Goal: Information Seeking & Learning: Learn about a topic

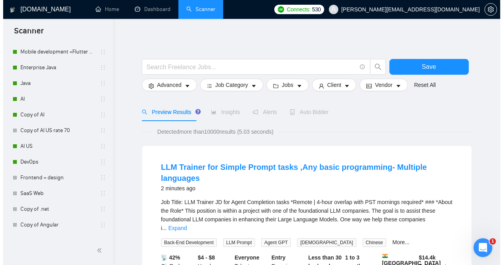
scroll to position [684, 0]
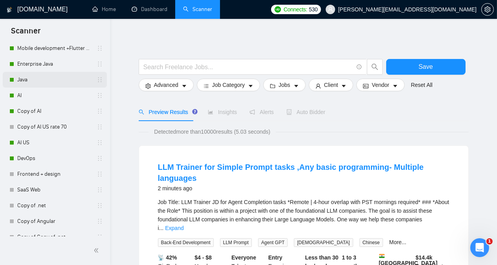
click at [40, 82] on link "Java" at bounding box center [54, 80] width 75 height 16
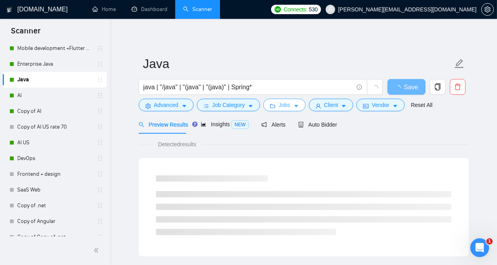
click at [280, 107] on span "Jobs" at bounding box center [285, 105] width 12 height 9
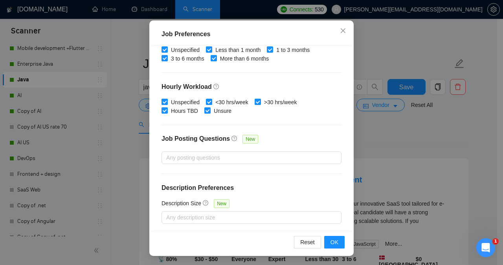
scroll to position [255, 0]
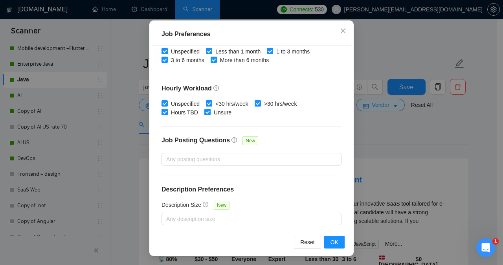
click at [375, 136] on div "Job Preferences Budget Project Type All Fixed Price Hourly Rate Fixed Price Bud…" at bounding box center [251, 132] width 503 height 265
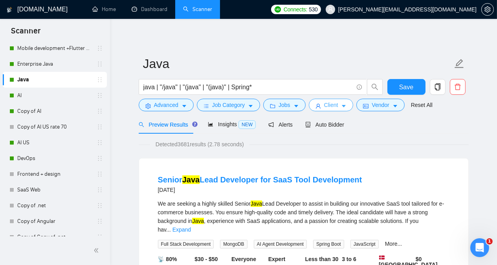
click at [324, 105] on span "Client" at bounding box center [331, 105] width 14 height 9
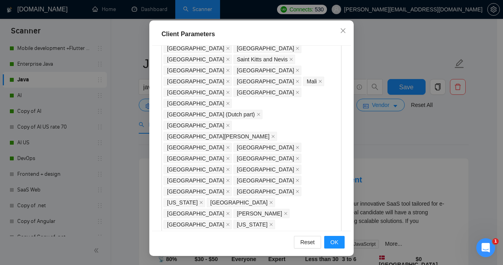
scroll to position [615, 0]
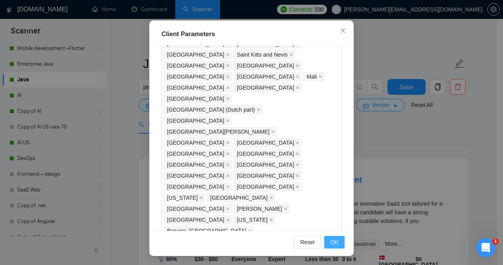
click at [330, 242] on span "OK" at bounding box center [334, 242] width 8 height 9
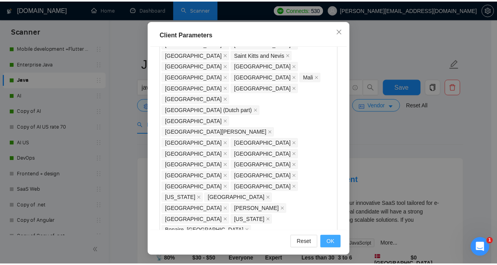
scroll to position [27, 0]
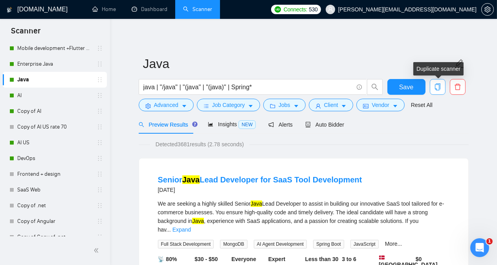
click at [438, 88] on icon "copy" at bounding box center [437, 86] width 7 height 7
click at [462, 117] on div "Preview Results Insights NEW Alerts Auto Bidder" at bounding box center [304, 124] width 330 height 18
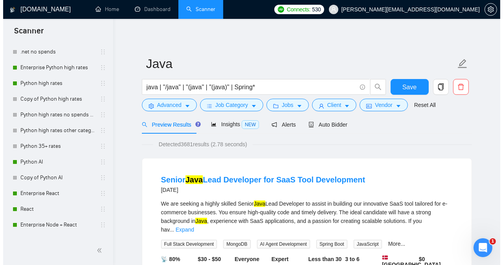
scroll to position [145, 0]
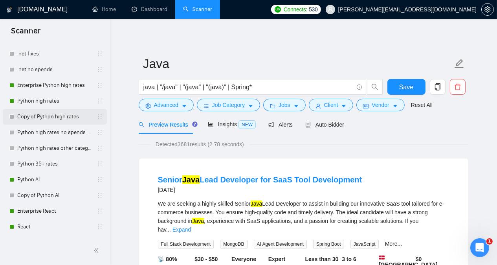
click at [63, 116] on link "Copy of Python high rates" at bounding box center [54, 117] width 75 height 16
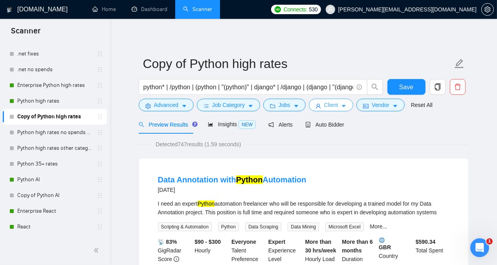
click at [317, 104] on button "Client" at bounding box center [331, 105] width 45 height 13
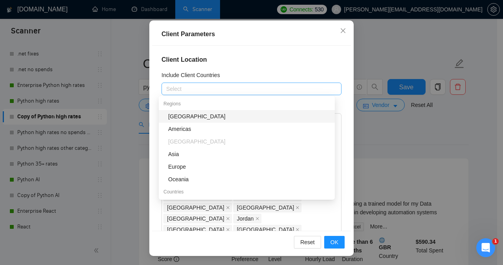
click at [209, 88] on div at bounding box center [247, 88] width 168 height 9
type input "uni"
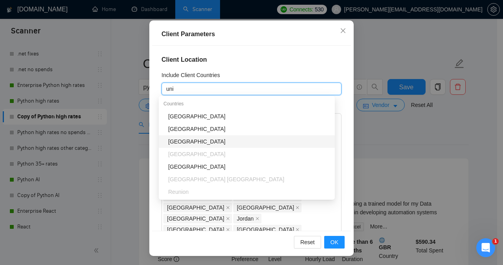
click at [203, 141] on div "[GEOGRAPHIC_DATA]" at bounding box center [249, 141] width 162 height 9
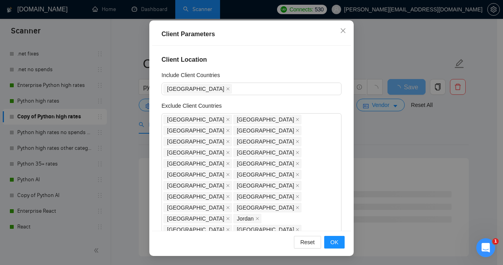
click at [339, 120] on div "Client Location Include Client Countries [GEOGRAPHIC_DATA] Exclude Client Count…" at bounding box center [251, 138] width 199 height 185
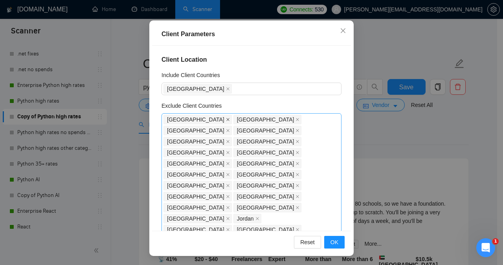
click at [226, 119] on icon "close" at bounding box center [228, 119] width 4 height 4
click at [186, 119] on span "[GEOGRAPHIC_DATA]" at bounding box center [195, 119] width 57 height 9
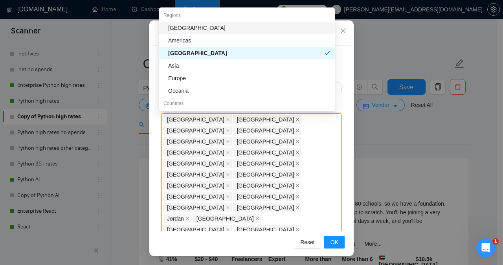
scroll to position [377, 0]
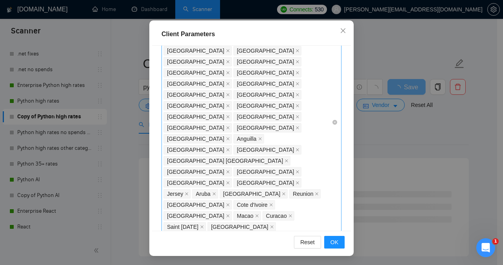
click at [339, 155] on div "Client Location Include Client Countries [GEOGRAPHIC_DATA] Exclude Client Count…" at bounding box center [251, 138] width 199 height 185
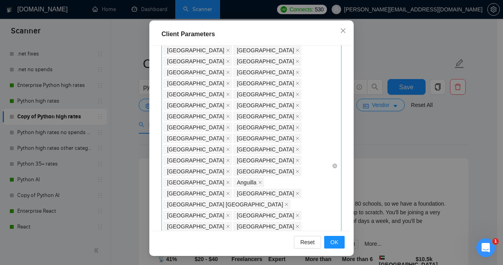
scroll to position [331, 0]
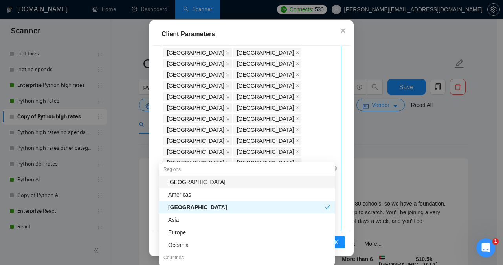
click at [299, 176] on body "Scanner New Scanner My Scanners Enterprise .net + angular .net + angular .net +…" at bounding box center [248, 132] width 497 height 265
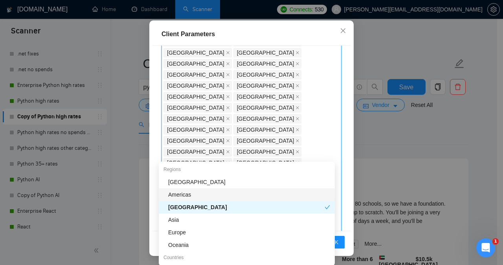
click at [238, 196] on div "Americas" at bounding box center [249, 194] width 162 height 9
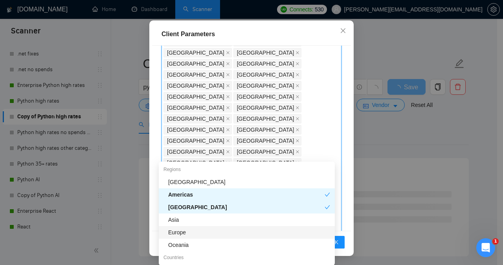
click at [218, 234] on div "Europe" at bounding box center [249, 232] width 162 height 9
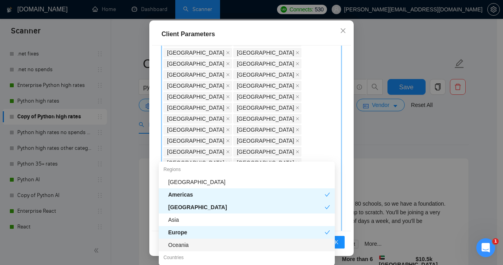
click at [215, 244] on div "Oceania" at bounding box center [249, 244] width 162 height 9
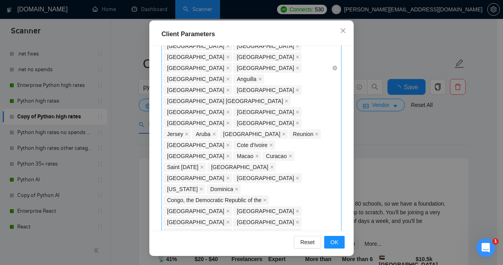
scroll to position [438, 0]
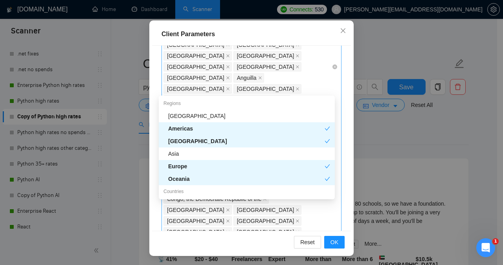
click at [269, 88] on div "[GEOGRAPHIC_DATA] [GEOGRAPHIC_DATA] [GEOGRAPHIC_DATA] [GEOGRAPHIC_DATA] [GEOGRA…" at bounding box center [247, 66] width 168 height 781
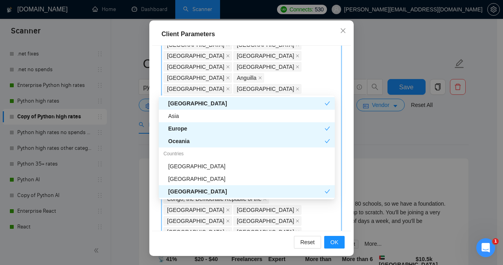
scroll to position [50, 0]
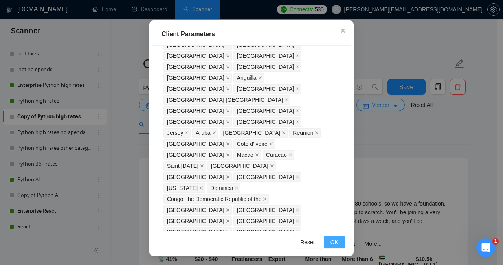
click at [330, 244] on span "OK" at bounding box center [334, 242] width 8 height 9
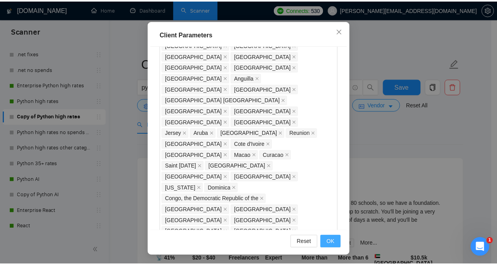
scroll to position [27, 0]
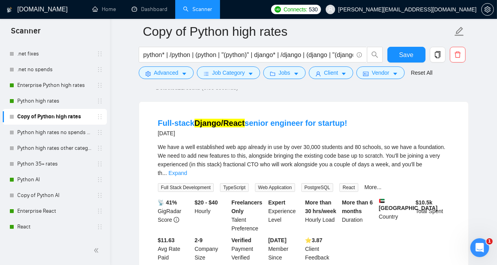
scroll to position [79, 0]
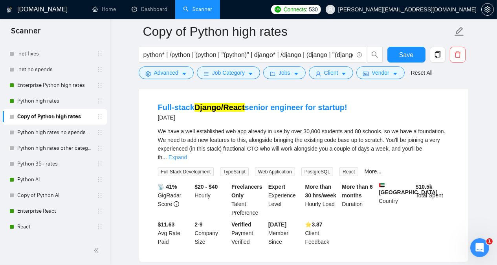
click at [187, 154] on link "Expand" at bounding box center [178, 157] width 18 height 6
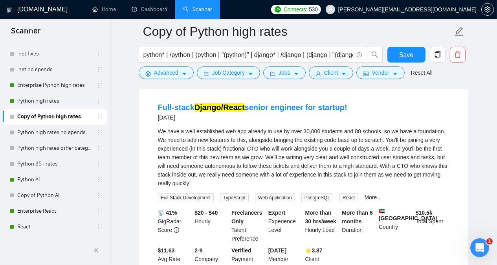
click at [308, 109] on link "Full-stack Django/React senior engineer for startup!" at bounding box center [252, 107] width 189 height 9
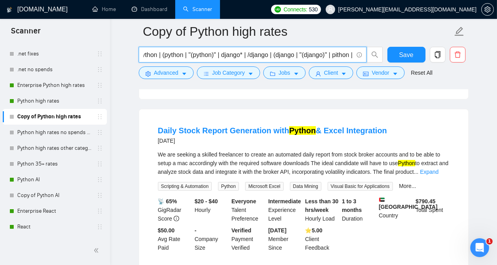
scroll to position [0, 81]
drag, startPoint x: 144, startPoint y: 56, endPoint x: 356, endPoint y: 59, distance: 212.1
click at [356, 59] on span "python* | /python | (python | "(python)" | django* | /django | (django | "(djan…" at bounding box center [253, 55] width 228 height 16
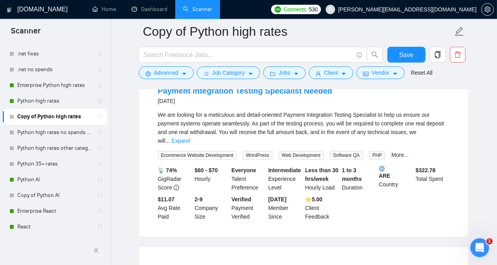
scroll to position [94, 0]
click at [190, 138] on link "Expand" at bounding box center [181, 141] width 18 height 6
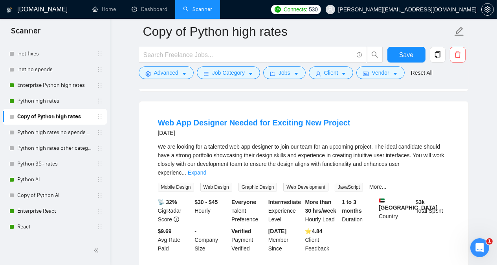
scroll to position [299, 0]
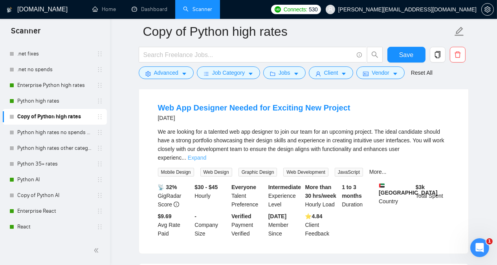
click at [206, 161] on link "Expand" at bounding box center [197, 157] width 18 height 6
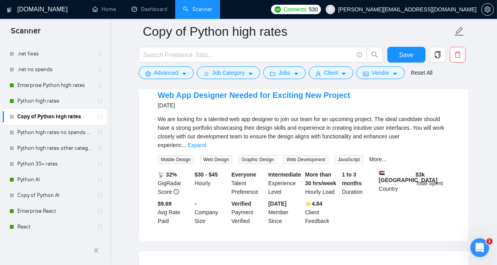
scroll to position [487, 0]
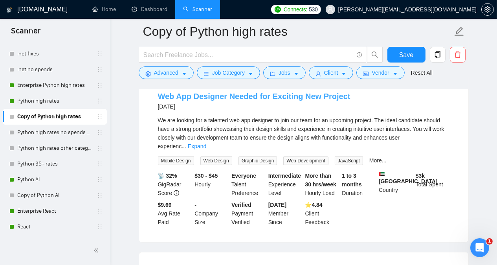
click at [274, 101] on link "Web App Designer Needed for Exciting New Project" at bounding box center [254, 96] width 192 height 9
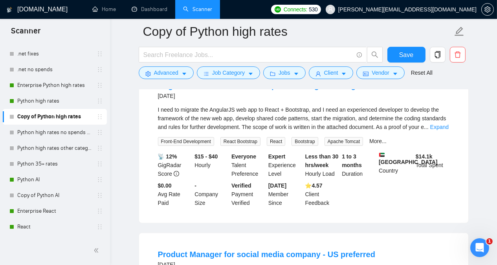
scroll to position [676, 0]
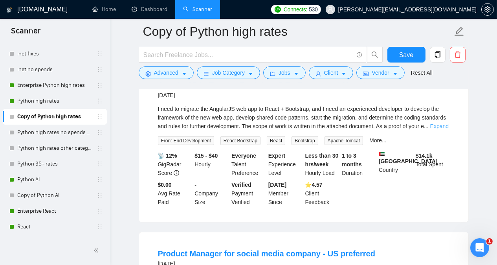
click at [439, 129] on link "Expand" at bounding box center [439, 126] width 18 height 6
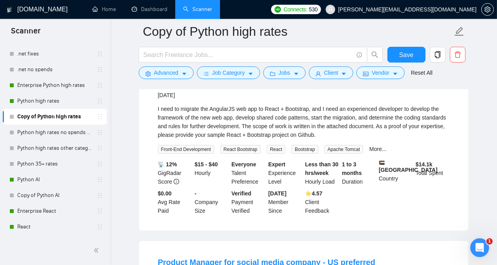
click at [467, 146] on div "AngularJS to React + Bootstrap 5 Re-Design and Migration [DATE] I need to migra…" at bounding box center [303, 147] width 329 height 167
click at [341, 89] on link "AngularJS to React + Bootstrap 5 Re-Design and Migration" at bounding box center [268, 85] width 220 height 9
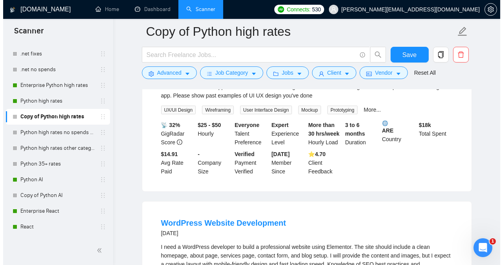
scroll to position [1210, 0]
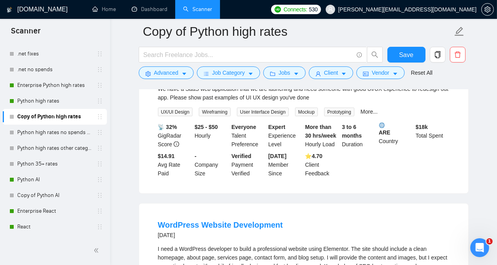
click at [301, 69] on link "UI / UX Designer for a SaaS Web Application" at bounding box center [240, 64] width 165 height 9
click at [285, 73] on span "Jobs" at bounding box center [285, 72] width 12 height 9
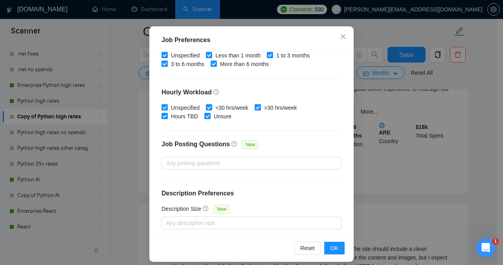
scroll to position [54, 0]
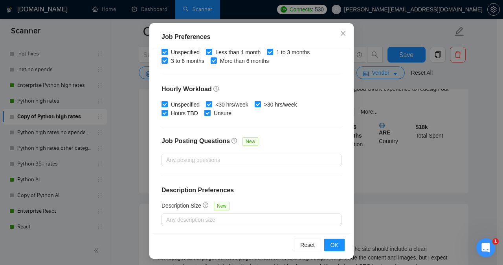
click at [376, 113] on div "Job Preferences Budget Project Type All Fixed Price Hourly Rate Fixed Price Bud…" at bounding box center [251, 132] width 503 height 265
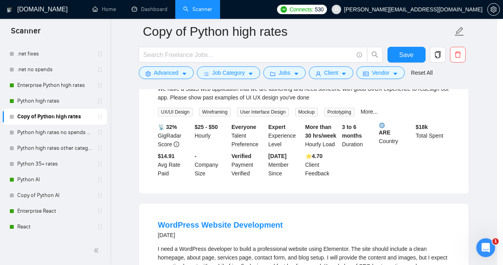
scroll to position [27, 0]
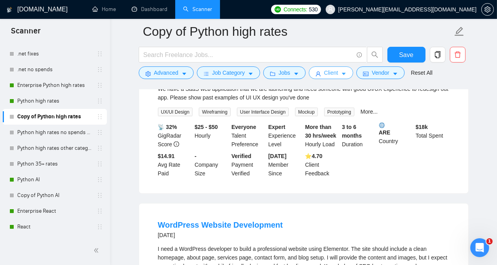
click at [325, 77] on button "Client" at bounding box center [331, 72] width 45 height 13
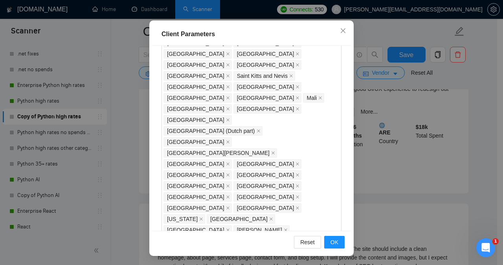
scroll to position [617, 0]
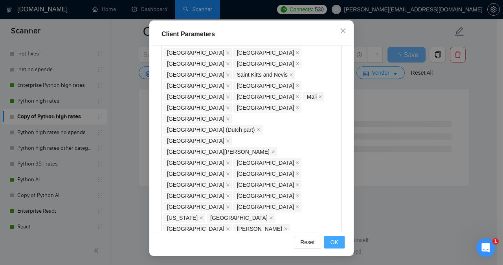
type input "20"
click at [333, 241] on span "OK" at bounding box center [334, 242] width 8 height 9
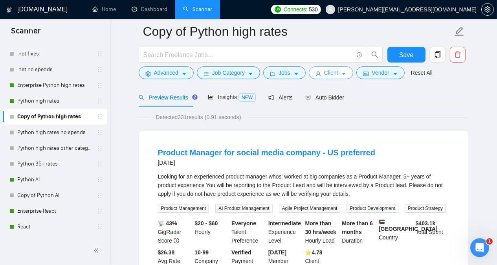
scroll to position [31, 0]
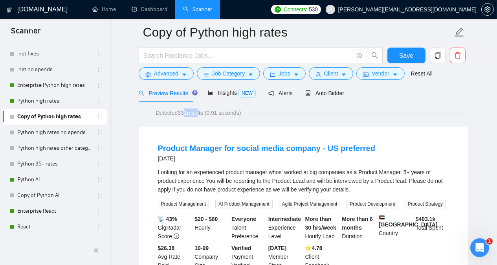
drag, startPoint x: 181, startPoint y: 113, endPoint x: 196, endPoint y: 114, distance: 15.8
click at [196, 114] on span "Detected 331 results (0.91 seconds)" at bounding box center [198, 112] width 96 height 9
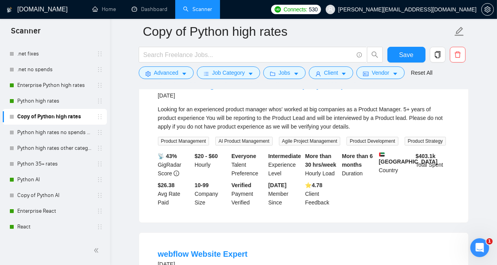
scroll to position [0, 0]
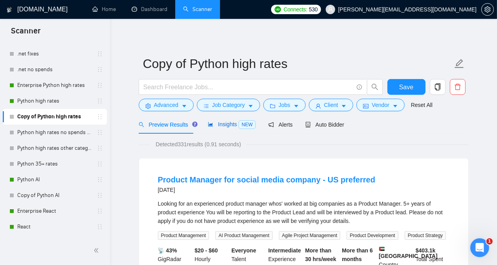
click at [226, 126] on span "Insights NEW" at bounding box center [232, 124] width 48 height 6
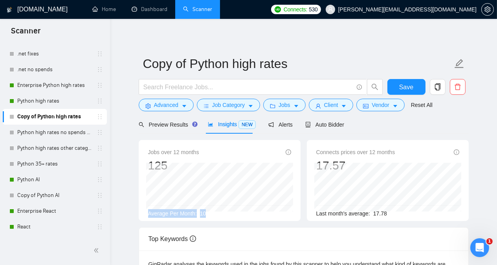
drag, startPoint x: 207, startPoint y: 213, endPoint x: 147, endPoint y: 216, distance: 60.2
click at [147, 216] on div "Jobs over 12 months 125 [DATE] 9 Average Per Month: 10" at bounding box center [220, 180] width 162 height 81
click at [137, 208] on div "Jobs over 12 months 125 [DATE] 9 Average Per Month: 10" at bounding box center [220, 180] width 168 height 81
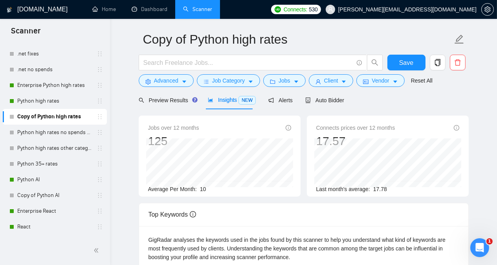
scroll to position [27, 0]
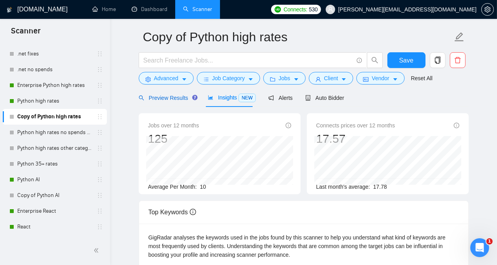
click at [155, 98] on span "Preview Results" at bounding box center [167, 98] width 57 height 6
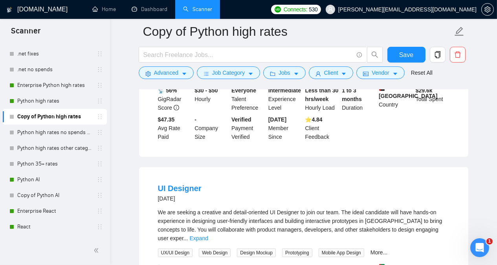
scroll to position [592, 0]
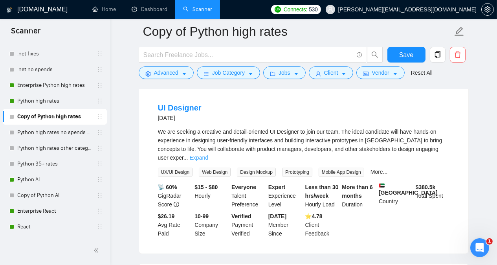
click at [208, 154] on link "Expand" at bounding box center [199, 157] width 18 height 6
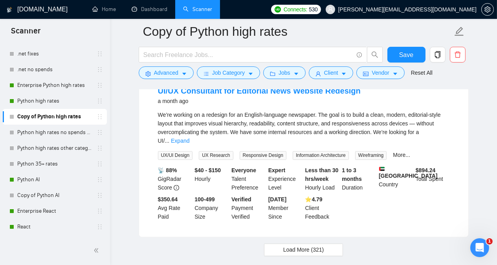
scroll to position [1711, 0]
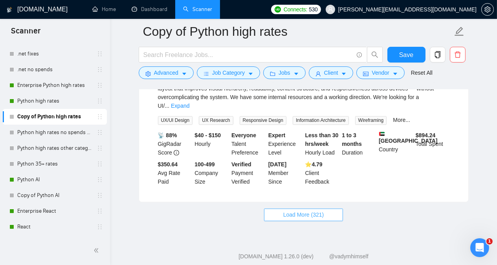
click at [324, 209] on button "Load More (321)" at bounding box center [303, 215] width 79 height 13
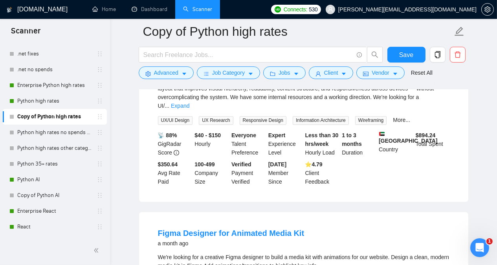
click at [475, 192] on main "Copy of Python high rates Save Advanced Job Category Jobs Client Vendor Reset A…" at bounding box center [304, 142] width 362 height 3644
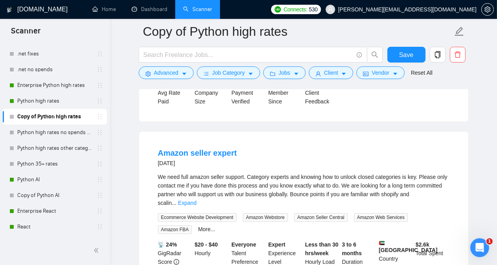
scroll to position [3016, 0]
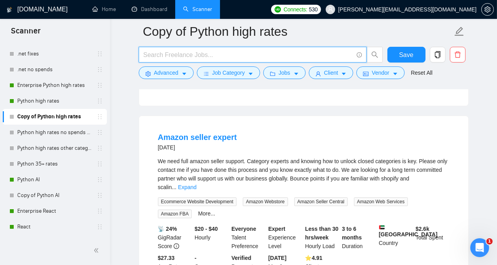
click at [239, 55] on input "text" at bounding box center [248, 55] width 210 height 10
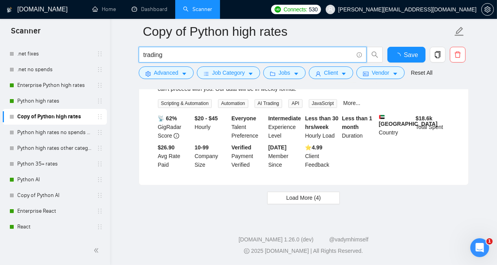
scroll to position [1706, 0]
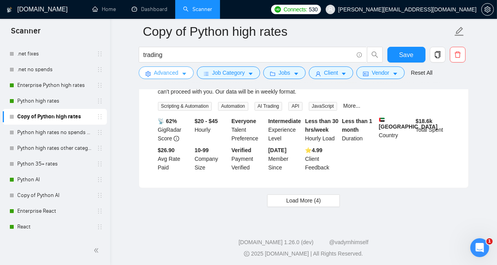
click at [161, 74] on span "Advanced" at bounding box center [166, 72] width 24 height 9
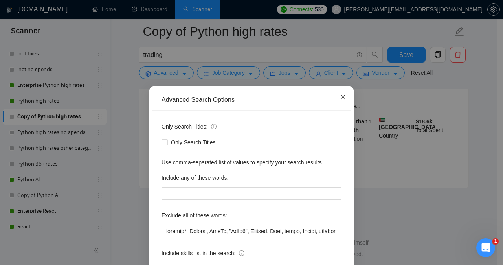
click at [340, 95] on icon "close" at bounding box center [343, 96] width 6 height 6
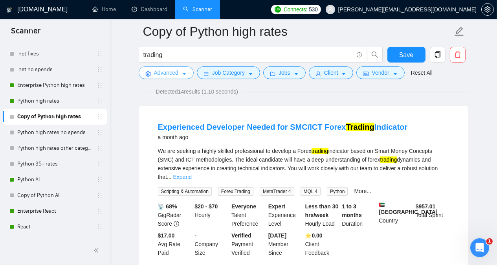
scroll to position [0, 0]
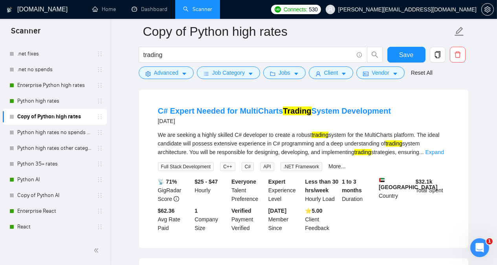
scroll to position [251, 0]
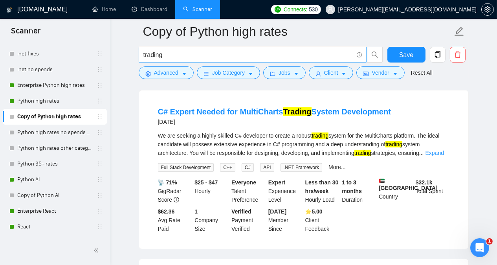
click at [172, 57] on input "trading" at bounding box center [248, 55] width 210 height 10
type input "trading* | alpaca"
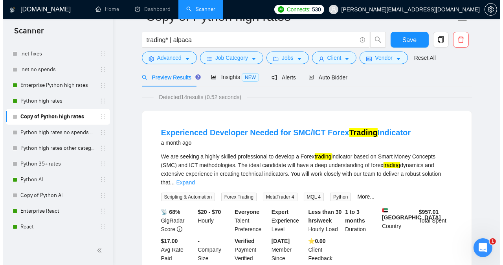
scroll to position [0, 0]
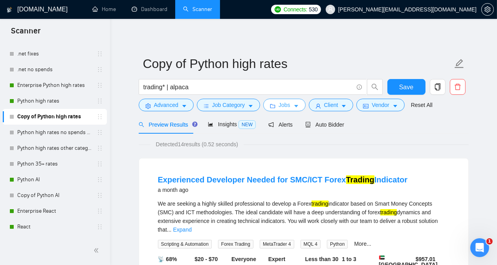
click at [295, 106] on icon "caret-down" at bounding box center [295, 105] width 5 height 5
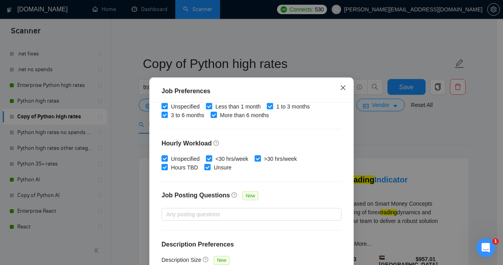
click at [340, 87] on icon "close" at bounding box center [343, 87] width 6 height 6
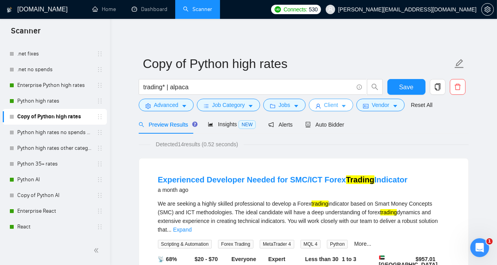
click at [324, 106] on span "Client" at bounding box center [331, 105] width 14 height 9
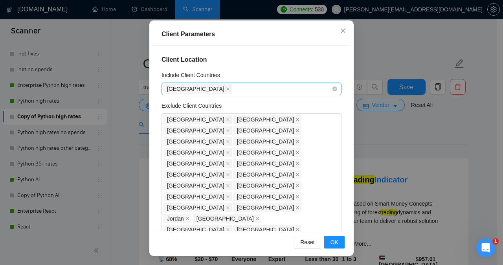
click at [249, 87] on div "[GEOGRAPHIC_DATA]" at bounding box center [247, 88] width 168 height 11
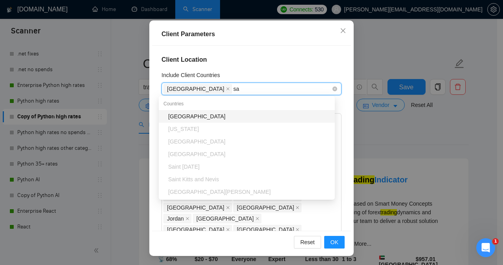
type input "sau"
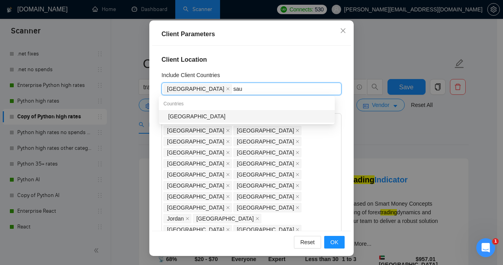
click at [212, 119] on div "[GEOGRAPHIC_DATA]" at bounding box center [249, 116] width 162 height 9
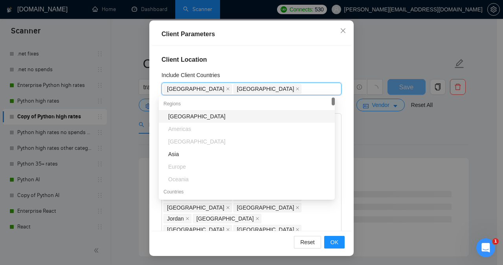
click at [302, 69] on div "Client Location Include Client Countries [GEOGRAPHIC_DATA], [GEOGRAPHIC_DATA] […" at bounding box center [251, 138] width 199 height 185
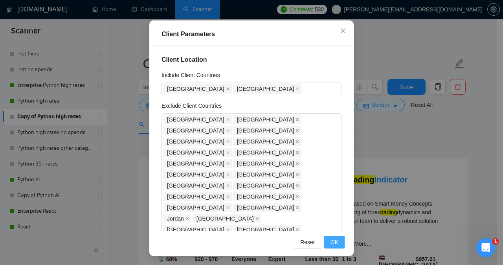
click at [326, 244] on button "OK" at bounding box center [334, 242] width 20 height 13
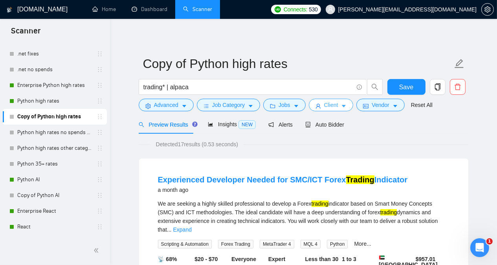
click at [318, 104] on button "Client" at bounding box center [331, 105] width 45 height 13
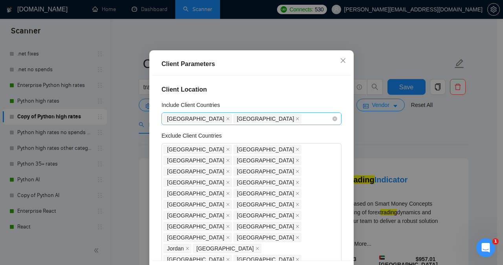
click at [283, 124] on div "[GEOGRAPHIC_DATA] [GEOGRAPHIC_DATA]" at bounding box center [247, 118] width 168 height 11
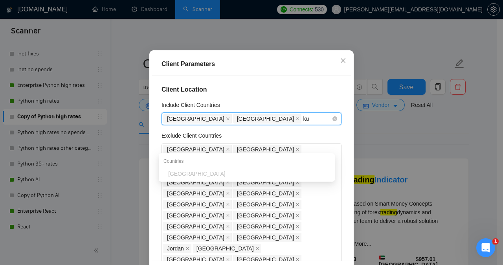
type input "k"
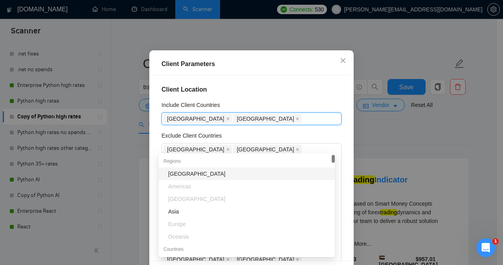
click at [306, 112] on div "Include Client Countries" at bounding box center [251, 107] width 180 height 12
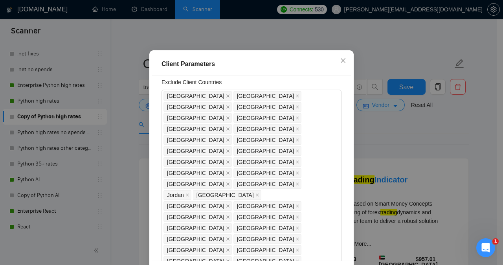
scroll to position [56, 0]
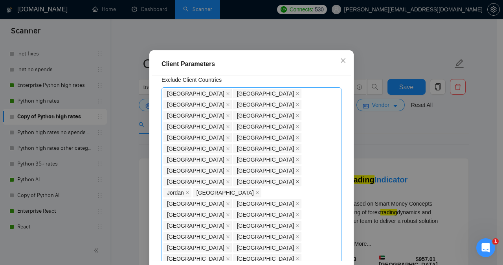
click at [299, 180] on icon "close" at bounding box center [297, 181] width 3 height 3
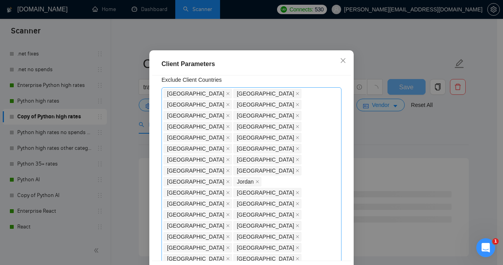
scroll to position [0, 0]
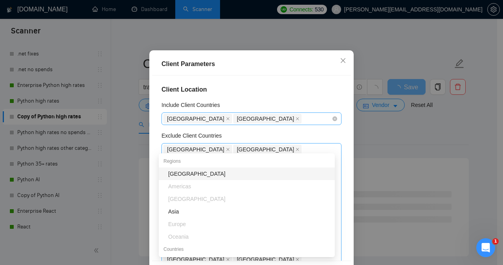
click at [280, 124] on div "[GEOGRAPHIC_DATA] [GEOGRAPHIC_DATA]" at bounding box center [247, 118] width 168 height 11
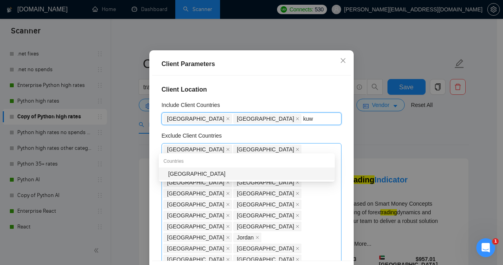
type input "kuw"
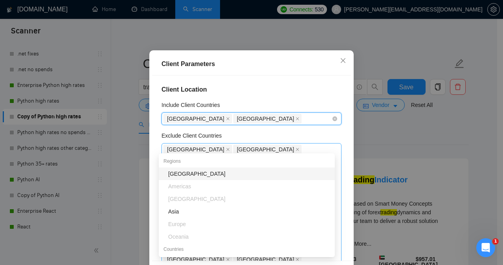
click at [289, 124] on div "[GEOGRAPHIC_DATA] [GEOGRAPHIC_DATA]" at bounding box center [247, 118] width 168 height 11
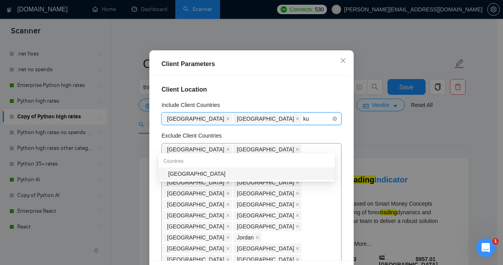
type input "kuw"
click at [209, 171] on div "[GEOGRAPHIC_DATA]" at bounding box center [249, 173] width 162 height 9
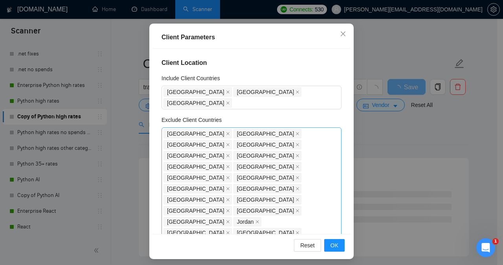
scroll to position [57, 0]
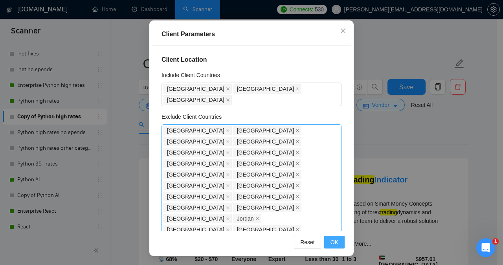
click at [332, 243] on span "OK" at bounding box center [334, 242] width 8 height 9
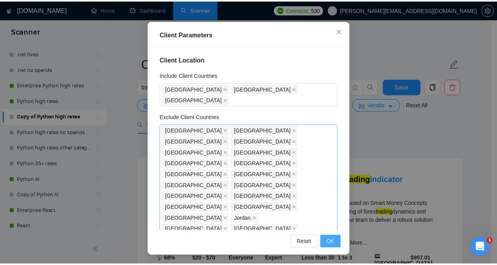
scroll to position [27, 0]
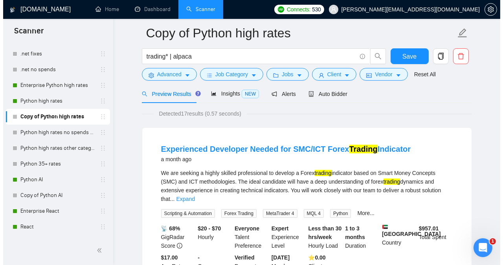
scroll to position [0, 0]
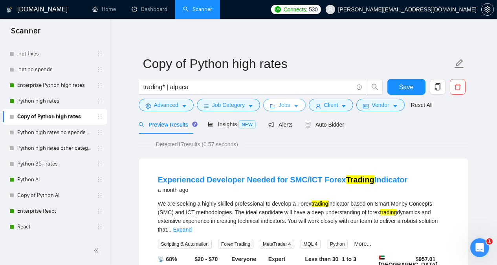
click at [279, 104] on span "Jobs" at bounding box center [285, 105] width 12 height 9
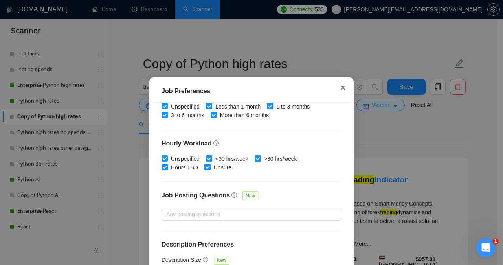
click at [341, 86] on icon "close" at bounding box center [343, 87] width 5 height 5
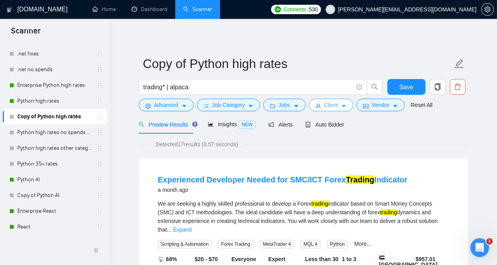
click at [330, 108] on span "Client" at bounding box center [331, 105] width 14 height 9
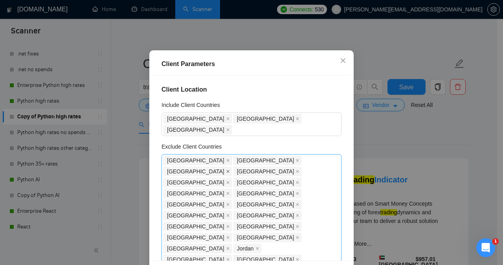
click at [230, 173] on icon "close" at bounding box center [228, 171] width 4 height 4
click at [226, 162] on icon "close" at bounding box center [228, 160] width 4 height 4
click at [295, 202] on icon "close" at bounding box center [297, 204] width 4 height 4
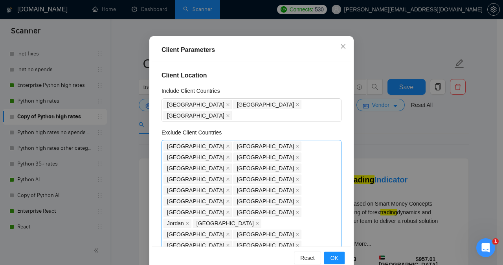
scroll to position [57, 0]
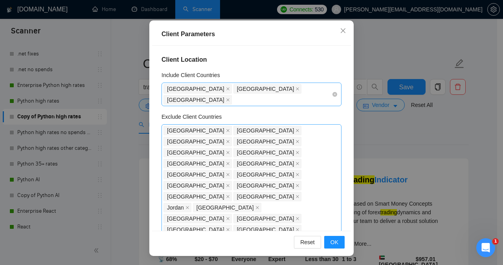
click at [313, 89] on div "[GEOGRAPHIC_DATA] [GEOGRAPHIC_DATA] [GEOGRAPHIC_DATA]" at bounding box center [247, 94] width 168 height 22
click at [316, 60] on h4 "Client Location" at bounding box center [251, 59] width 180 height 9
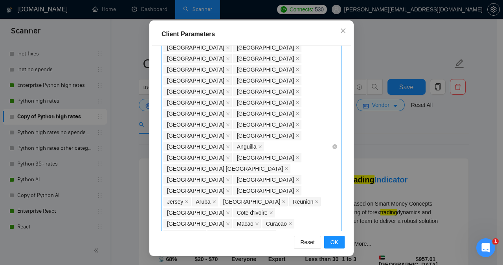
scroll to position [360, 0]
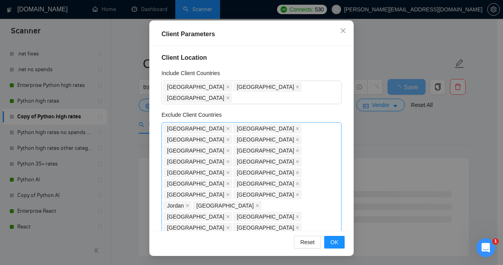
scroll to position [0, 0]
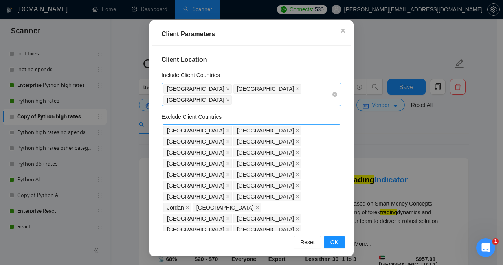
click at [309, 88] on div "[GEOGRAPHIC_DATA] [GEOGRAPHIC_DATA] [GEOGRAPHIC_DATA]" at bounding box center [247, 94] width 168 height 22
click at [300, 50] on div "Client Location Include Client Countries [GEOGRAPHIC_DATA] [GEOGRAPHIC_DATA] [G…" at bounding box center [251, 138] width 199 height 185
click at [226, 90] on icon "close" at bounding box center [228, 89] width 4 height 4
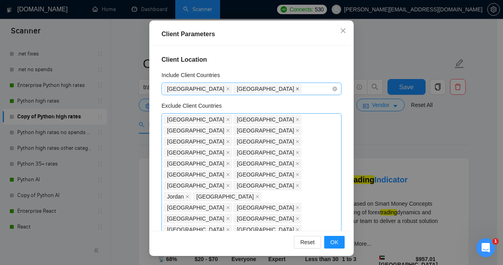
click at [295, 88] on icon "close" at bounding box center [297, 89] width 4 height 4
click at [226, 89] on icon "close" at bounding box center [227, 88] width 3 height 3
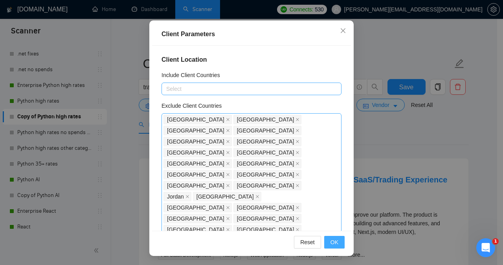
click at [327, 240] on button "OK" at bounding box center [334, 242] width 20 height 13
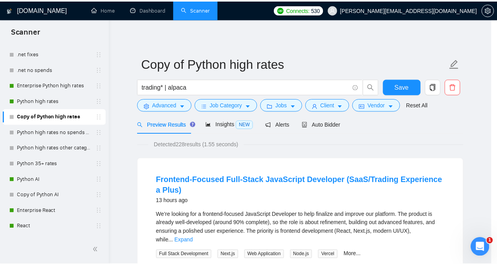
scroll to position [27, 0]
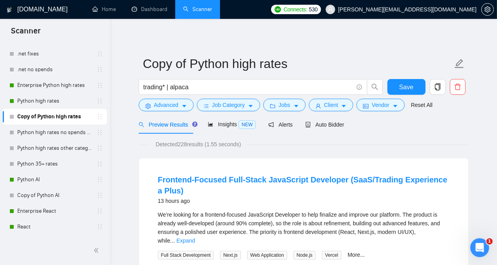
click at [372, 127] on div "Preview Results Insights NEW Alerts Auto Bidder" at bounding box center [304, 124] width 330 height 18
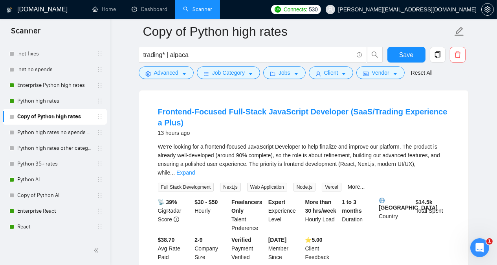
scroll to position [0, 0]
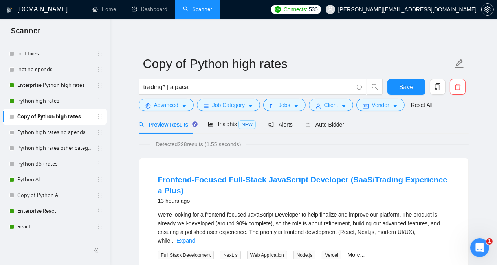
click at [449, 125] on div "Preview Results Insights NEW Alerts Auto Bidder" at bounding box center [304, 124] width 330 height 18
click at [293, 103] on span "caret-down" at bounding box center [295, 106] width 5 height 6
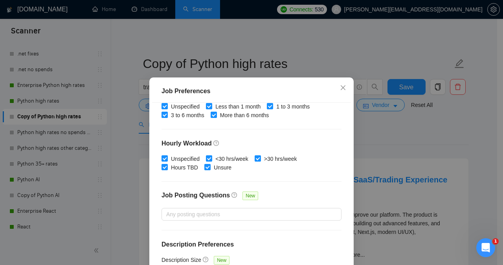
click at [367, 150] on div "Job Preferences Budget Project Type All Fixed Price Hourly Rate Fixed Price Bud…" at bounding box center [251, 132] width 503 height 265
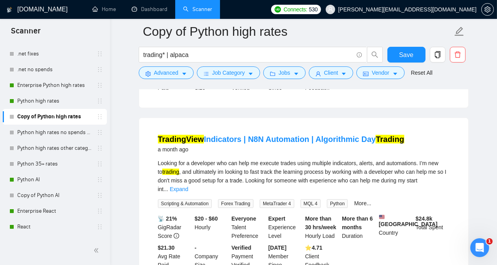
scroll to position [597, 0]
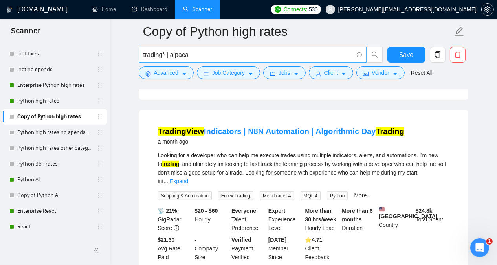
click at [155, 56] on input "trading* | alpaca" at bounding box center [248, 55] width 210 height 10
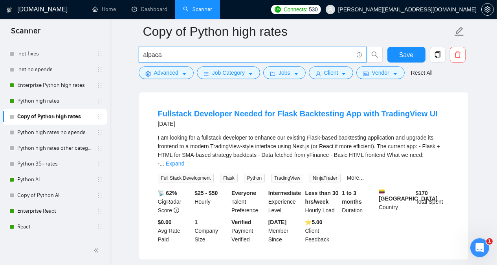
scroll to position [0, 0]
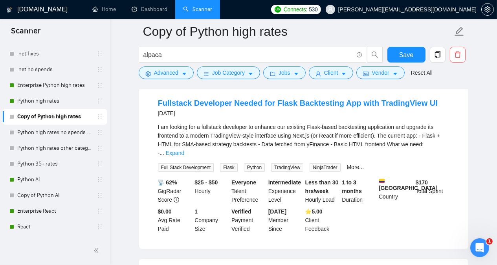
scroll to position [84, 0]
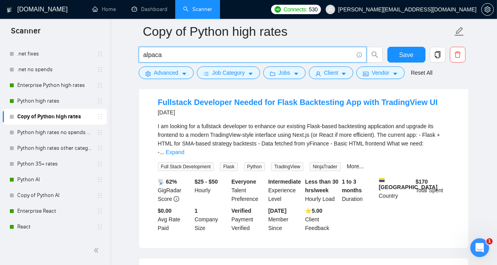
click at [195, 53] on input "alpaca" at bounding box center [248, 55] width 210 height 10
type input "a"
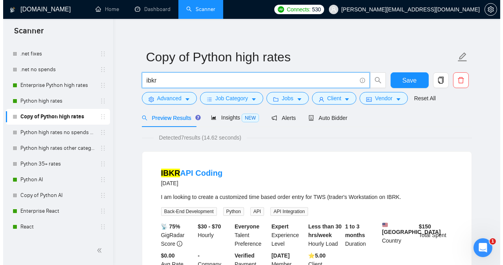
scroll to position [5, 0]
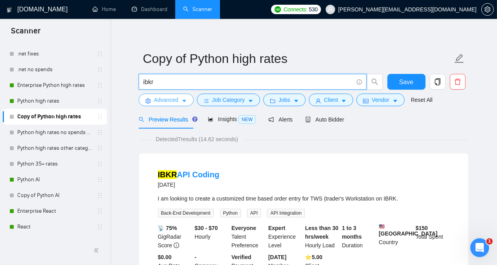
type input "ibkr"
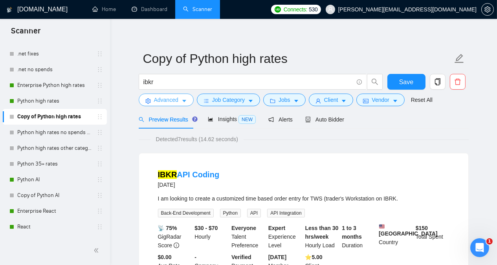
click at [182, 100] on icon "caret-down" at bounding box center [184, 101] width 4 height 2
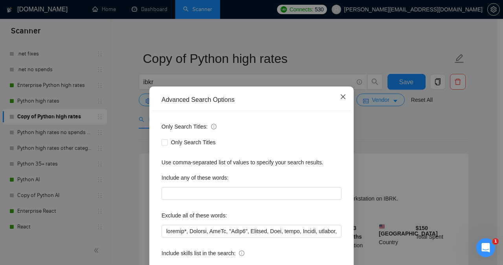
click at [341, 96] on icon "close" at bounding box center [343, 96] width 5 height 5
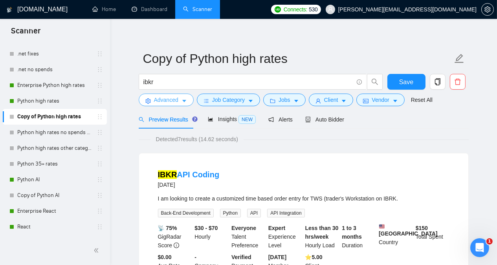
click at [160, 102] on span "Advanced" at bounding box center [166, 99] width 24 height 9
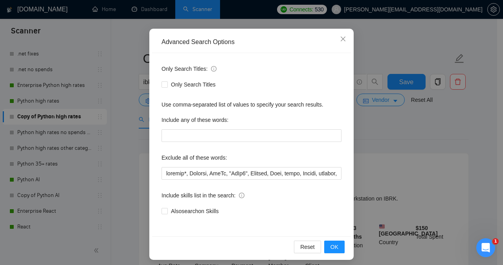
scroll to position [62, 0]
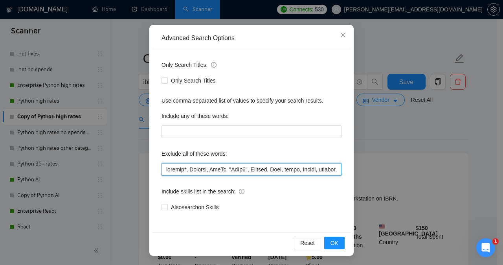
click at [170, 169] on input "text" at bounding box center [251, 169] width 180 height 13
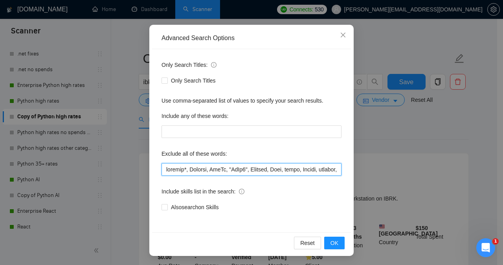
click at [170, 169] on input "text" at bounding box center [251, 169] width 180 height 13
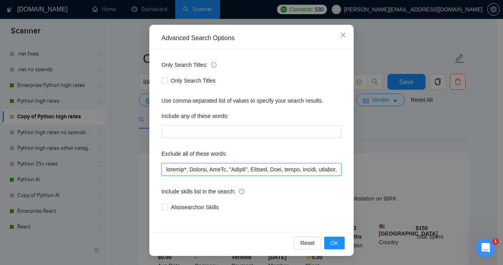
click at [170, 169] on input "text" at bounding box center [251, 169] width 180 height 13
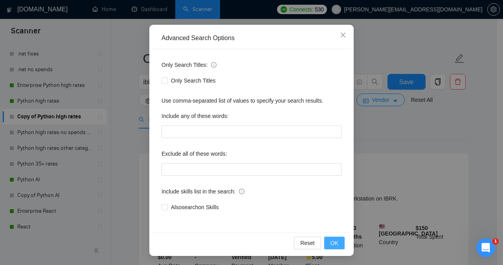
click at [334, 239] on span "OK" at bounding box center [334, 242] width 8 height 9
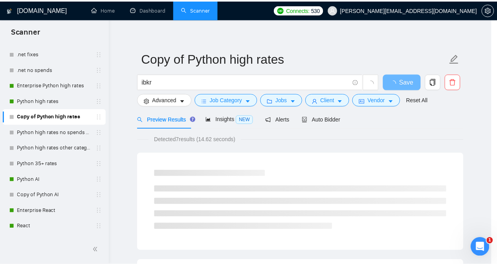
scroll to position [22, 0]
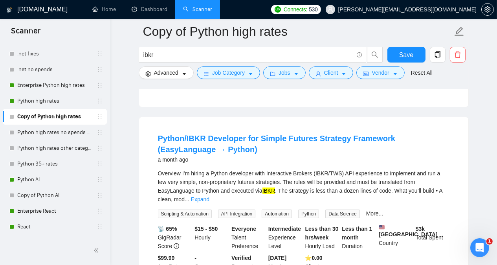
scroll to position [257, 0]
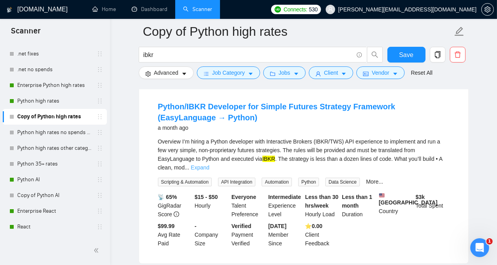
click at [209, 164] on link "Expand" at bounding box center [200, 167] width 18 height 6
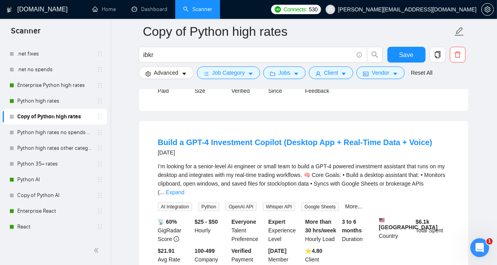
scroll to position [649, 0]
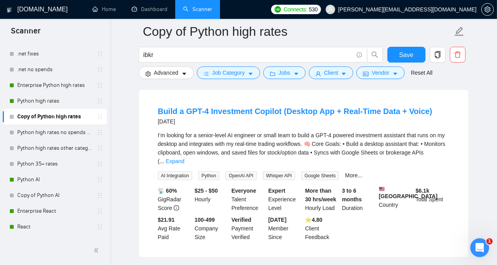
scroll to position [665, 0]
click at [184, 158] on link "Expand" at bounding box center [175, 161] width 18 height 6
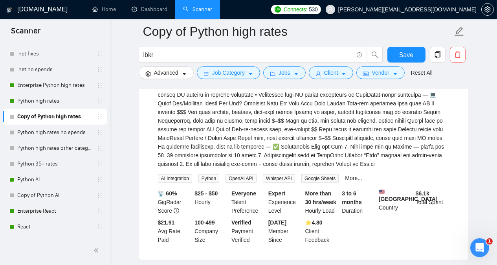
scroll to position [806, 0]
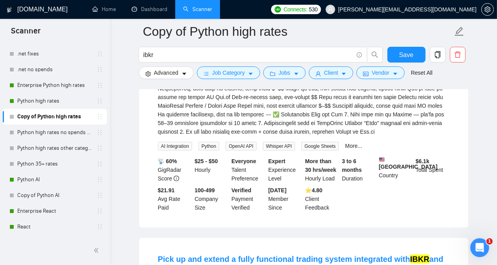
drag, startPoint x: 282, startPoint y: 123, endPoint x: 268, endPoint y: 122, distance: 14.2
click at [268, 122] on div "I’m looking for a senior-level AI engineer or small team to build a GPT-4 power…" at bounding box center [303, 62] width 291 height 147
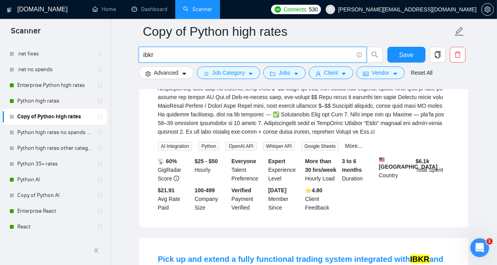
click at [170, 55] on input "ibkr" at bounding box center [248, 55] width 210 height 10
type input "i"
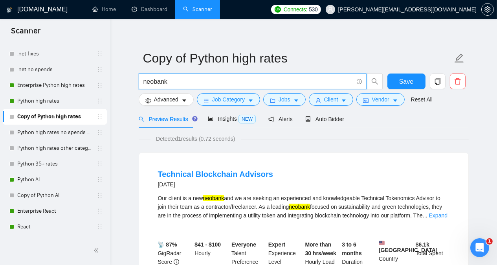
scroll to position [6, 0]
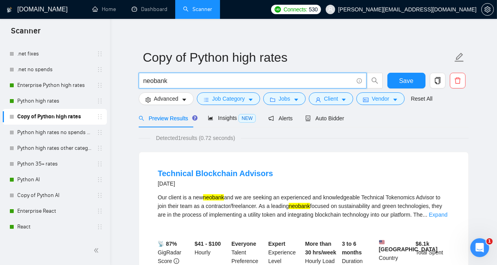
click at [154, 81] on input "neobank" at bounding box center [248, 81] width 210 height 10
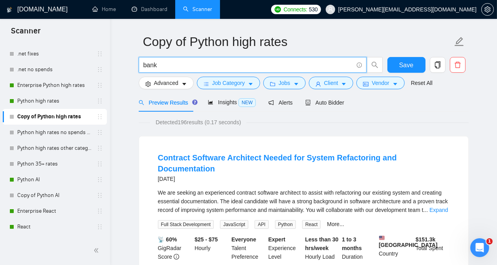
click at [161, 64] on input "bank" at bounding box center [248, 65] width 210 height 10
type input "bank*"
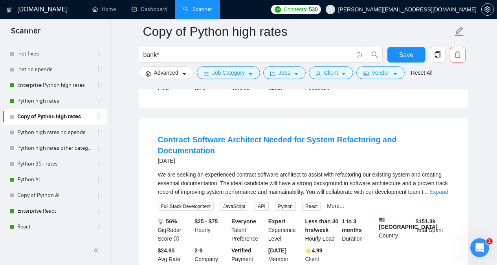
scroll to position [242, 0]
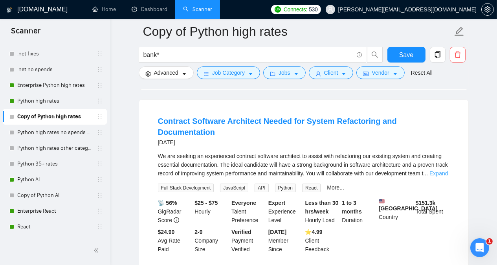
click at [446, 170] on link "Expand" at bounding box center [438, 173] width 18 height 6
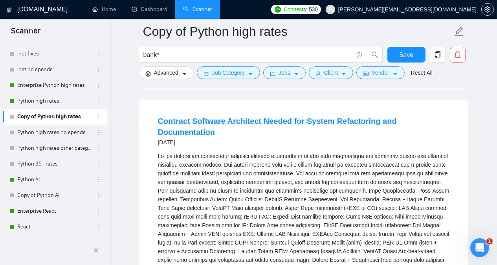
click at [347, 117] on link "Contract Software Architect Needed for System Refactoring and Documentation" at bounding box center [277, 127] width 239 height 20
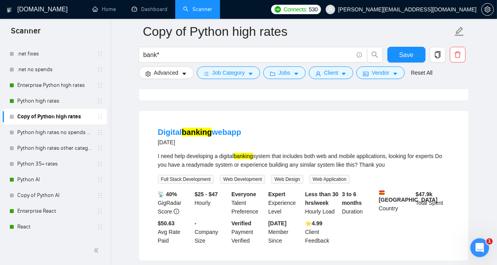
scroll to position [525, 0]
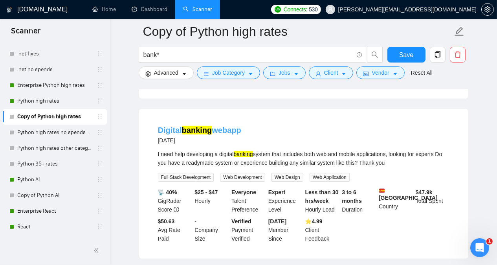
click at [211, 126] on mark "banking" at bounding box center [197, 130] width 30 height 9
